Goal: Navigation & Orientation: Find specific page/section

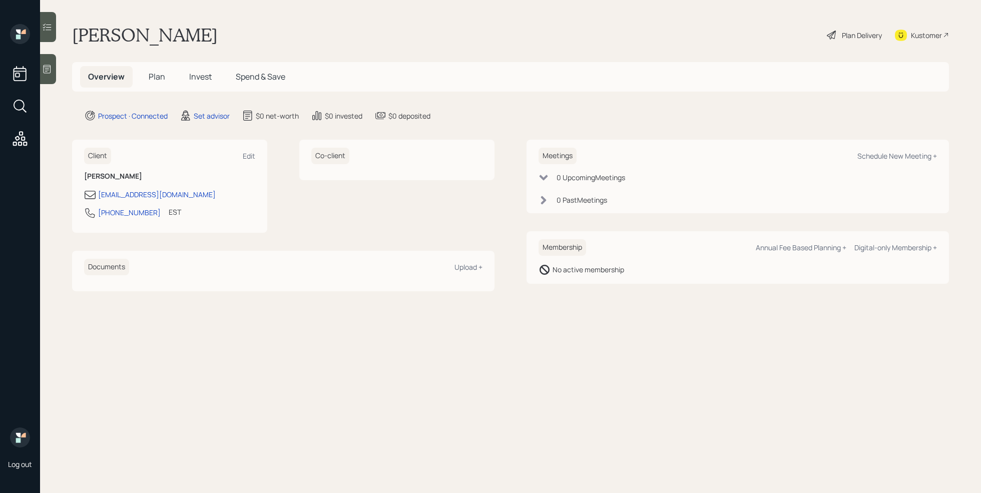
click at [47, 65] on icon at bounding box center [47, 69] width 10 height 10
